Goal: Use online tool/utility: Utilize a website feature to perform a specific function

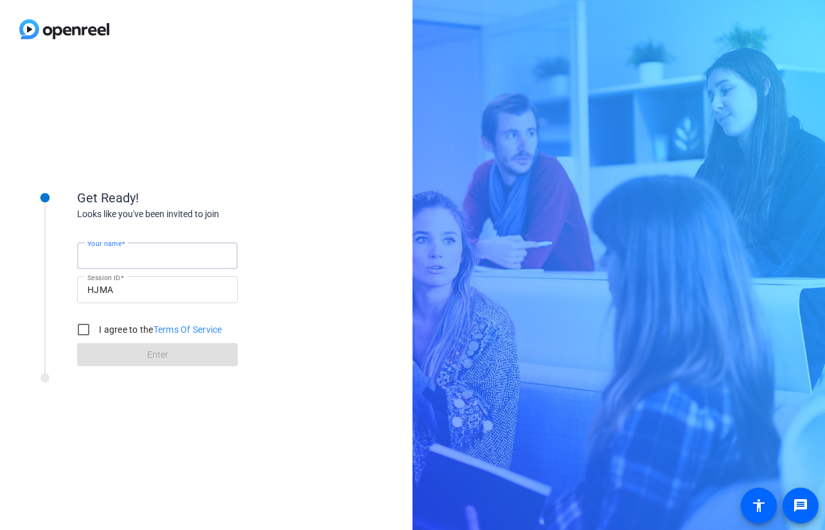
click at [158, 255] on input "Your name" at bounding box center [157, 255] width 140 height 15
type input "[PERSON_NAME]"
click at [77, 328] on input "I agree to the Terms Of Service" at bounding box center [84, 330] width 26 height 26
checkbox input "true"
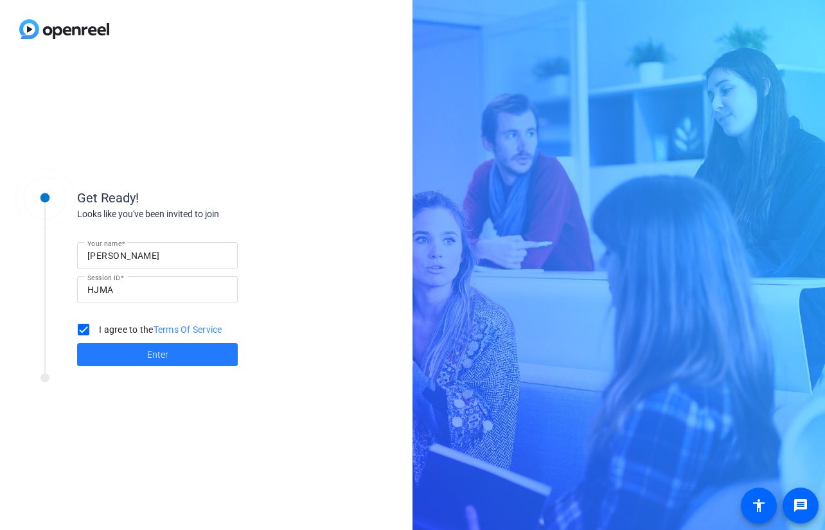
click at [139, 355] on span at bounding box center [157, 354] width 161 height 31
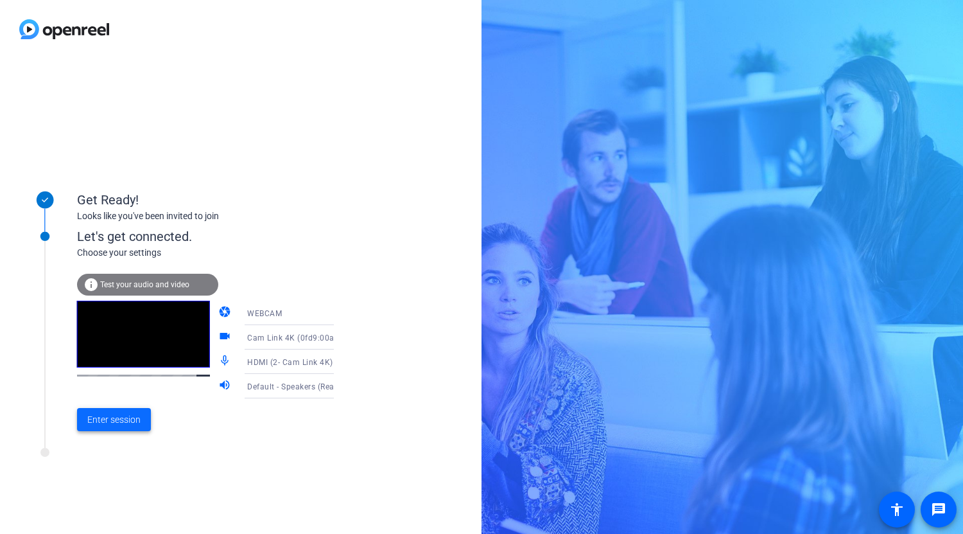
click at [128, 428] on span at bounding box center [114, 419] width 74 height 31
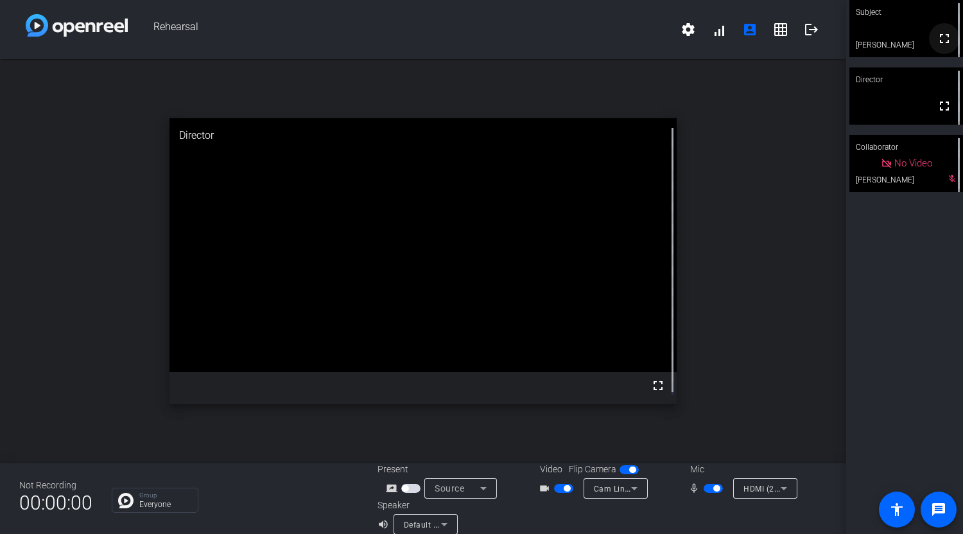
click at [824, 46] on mat-icon "fullscreen" at bounding box center [944, 38] width 15 height 15
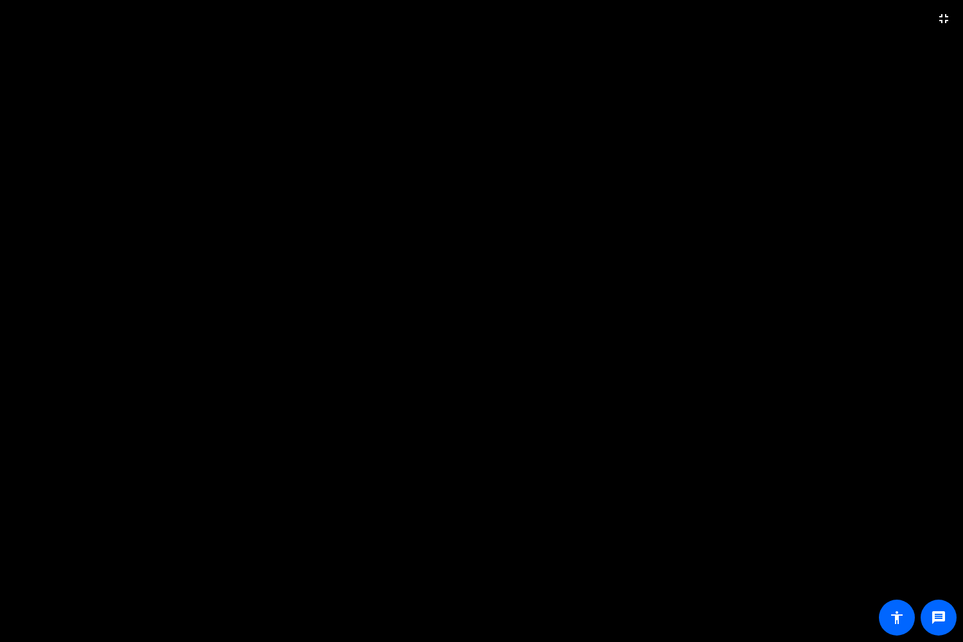
click at [486, 423] on video at bounding box center [481, 321] width 963 height 642
drag, startPoint x: 486, startPoint y: 423, endPoint x: 493, endPoint y: 389, distance: 35.5
click at [493, 389] on video at bounding box center [481, 321] width 963 height 642
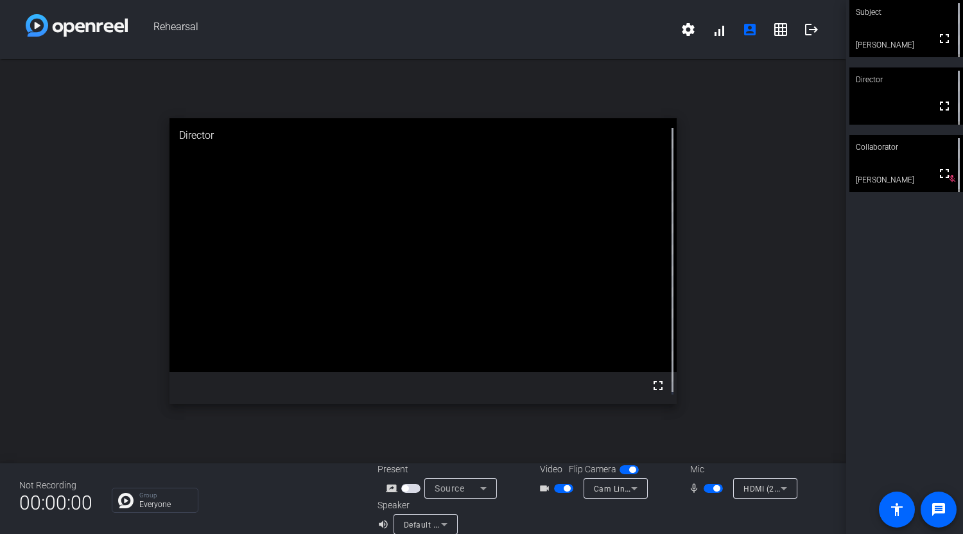
click at [629, 472] on span "button" at bounding box center [632, 469] width 6 height 6
click at [824, 41] on mat-icon "fullscreen" at bounding box center [944, 38] width 15 height 15
